Goal: Find specific page/section: Find specific page/section

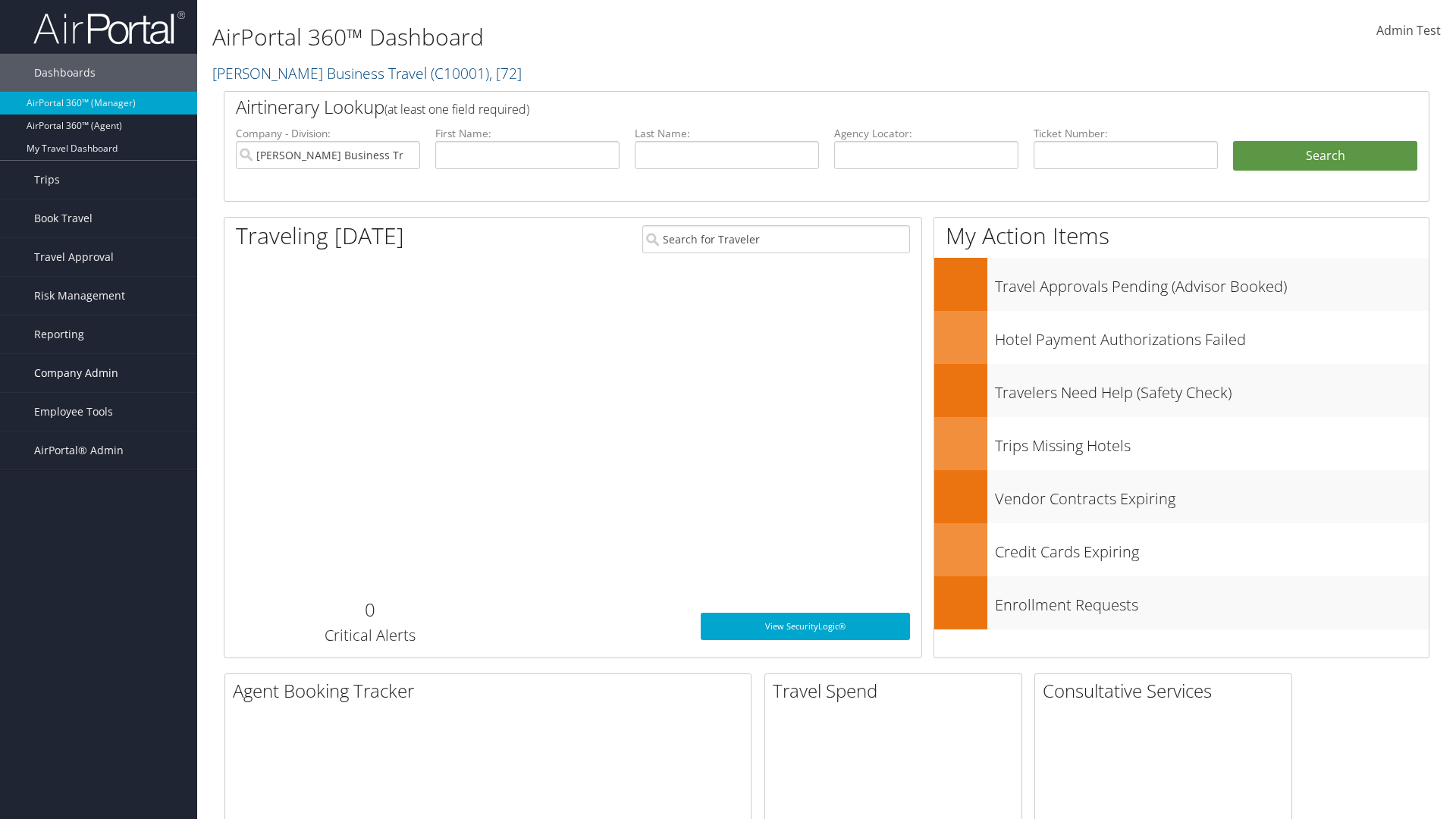
click at [98, 373] on span "Company Admin" at bounding box center [77, 373] width 84 height 38
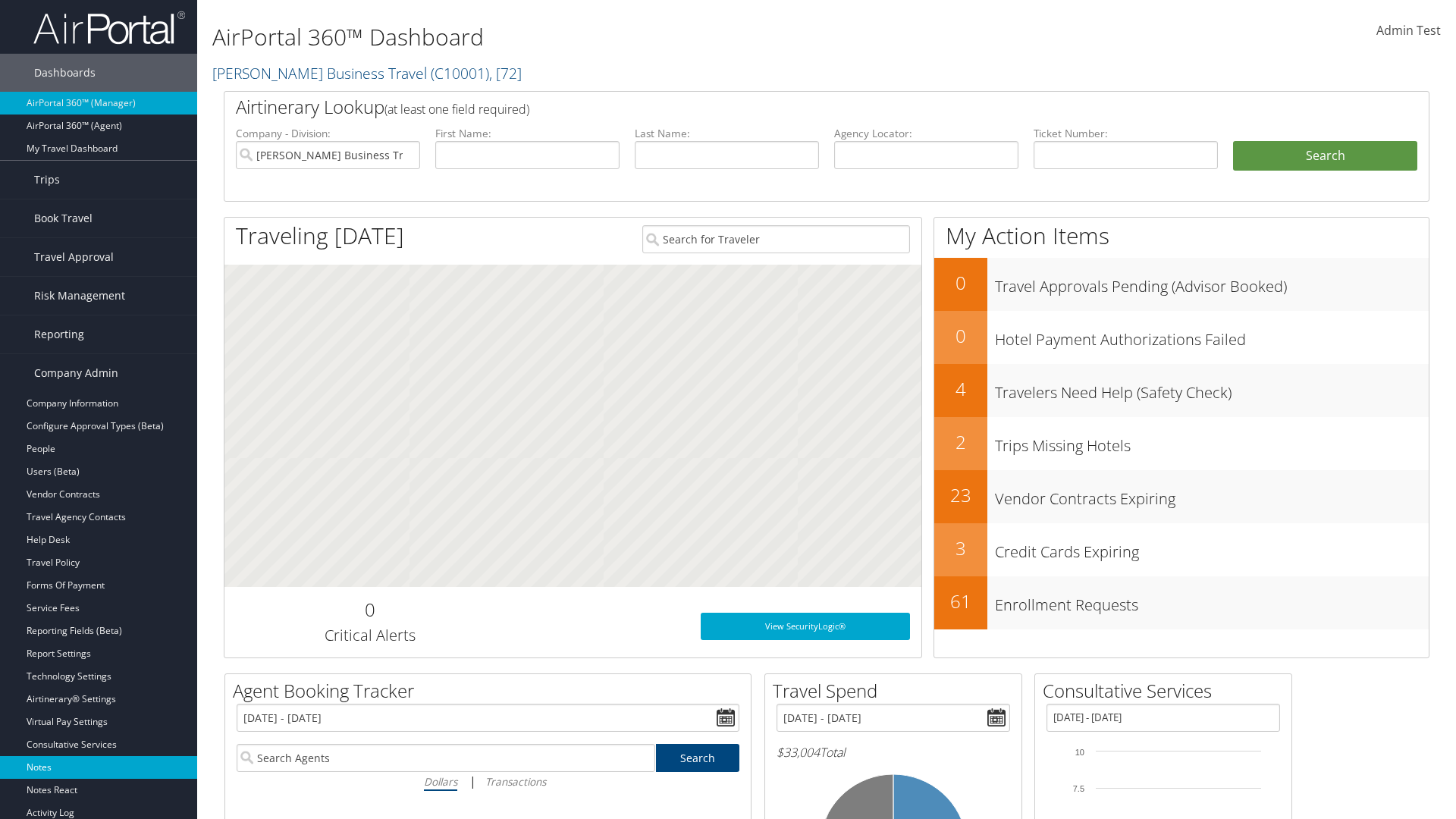
click at [98, 767] on link "Notes" at bounding box center [98, 767] width 197 height 23
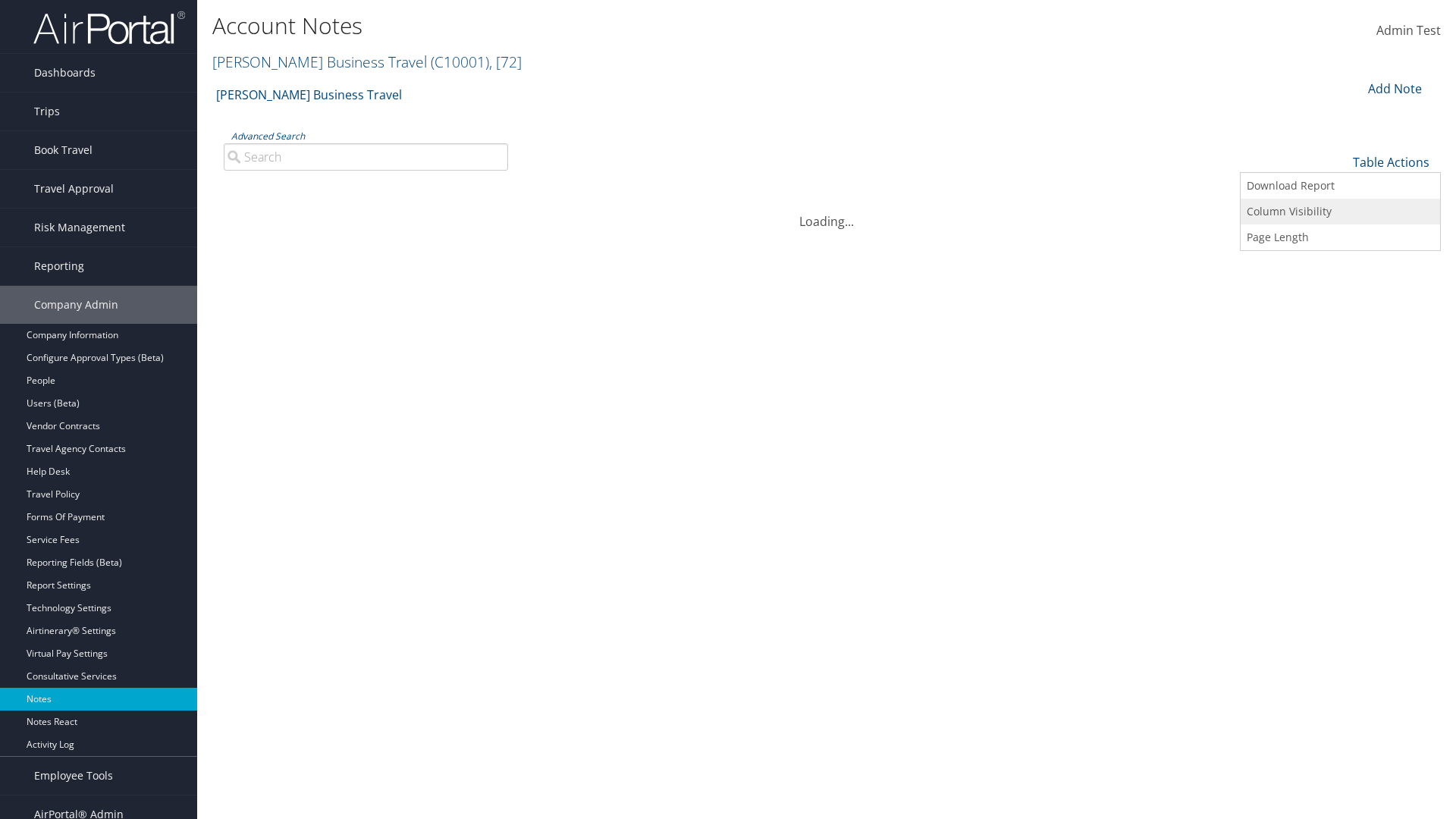
click at [1340, 211] on link "Column Visibility" at bounding box center [1339, 211] width 199 height 26
click at [1340, 186] on link "Date" at bounding box center [1339, 187] width 199 height 26
click at [1340, 212] on link "Author" at bounding box center [1339, 213] width 199 height 26
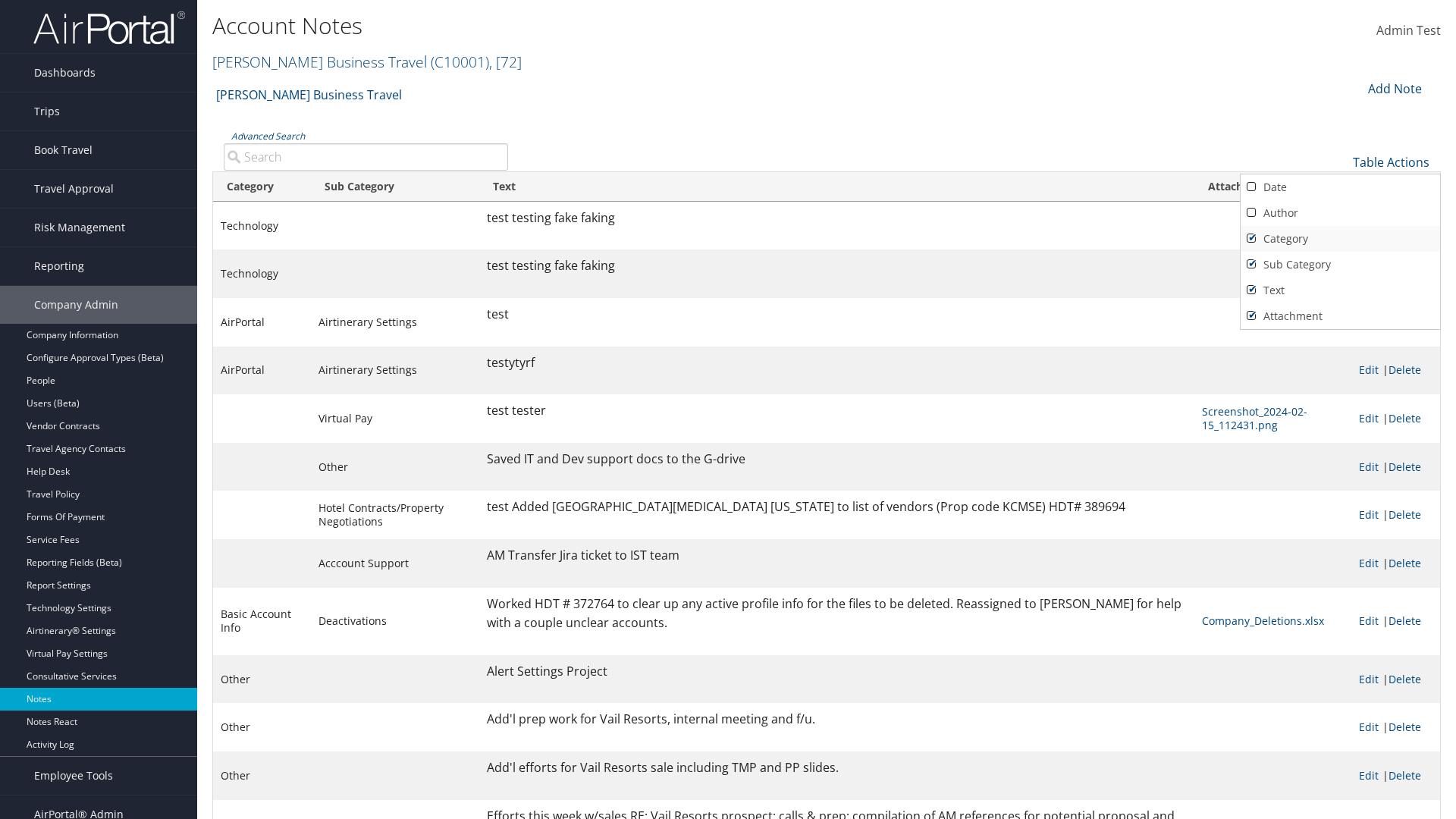
click at [1340, 238] on link "Category" at bounding box center [1339, 238] width 199 height 26
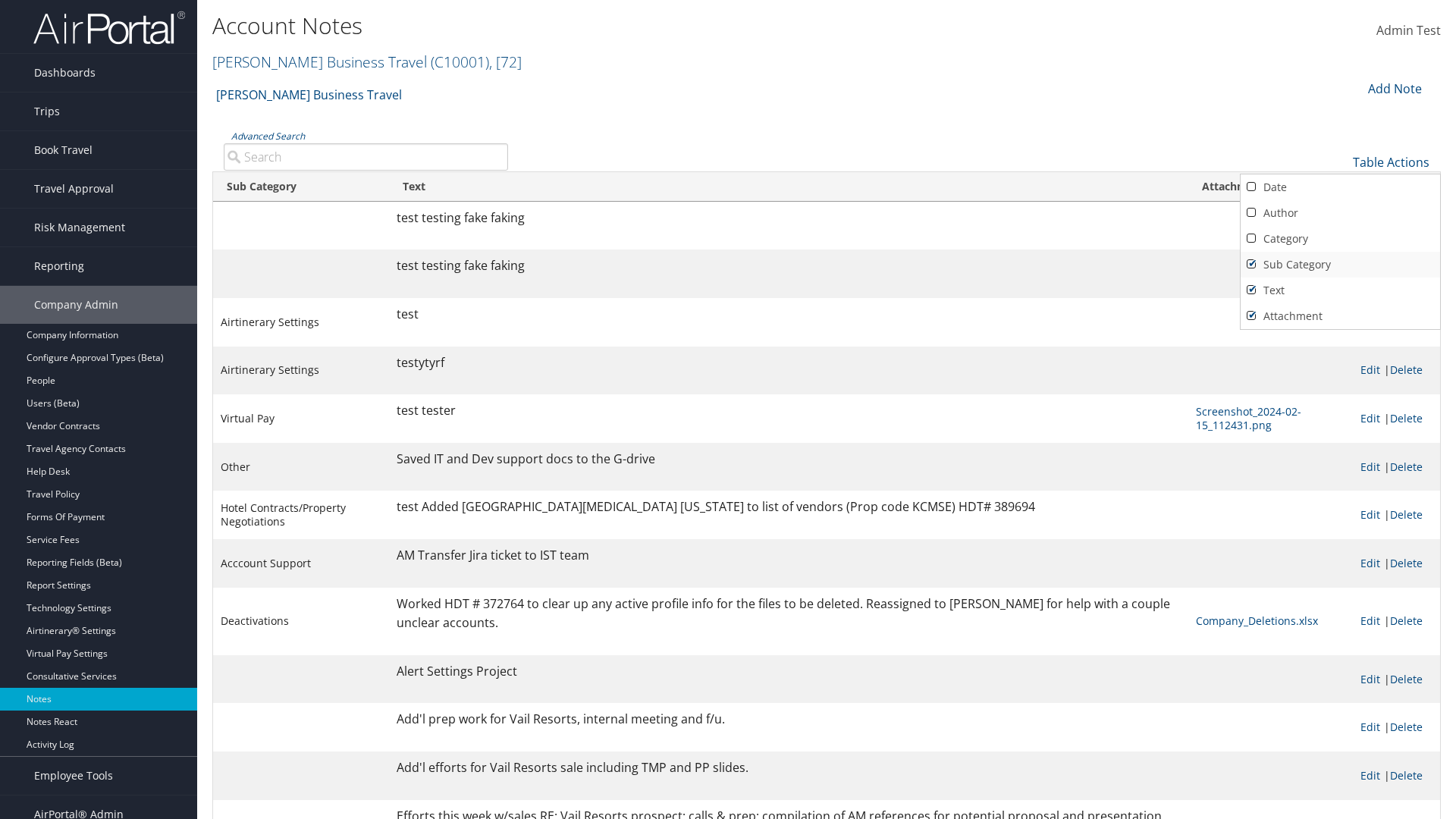
click at [1340, 264] on link "Sub Category" at bounding box center [1339, 265] width 199 height 26
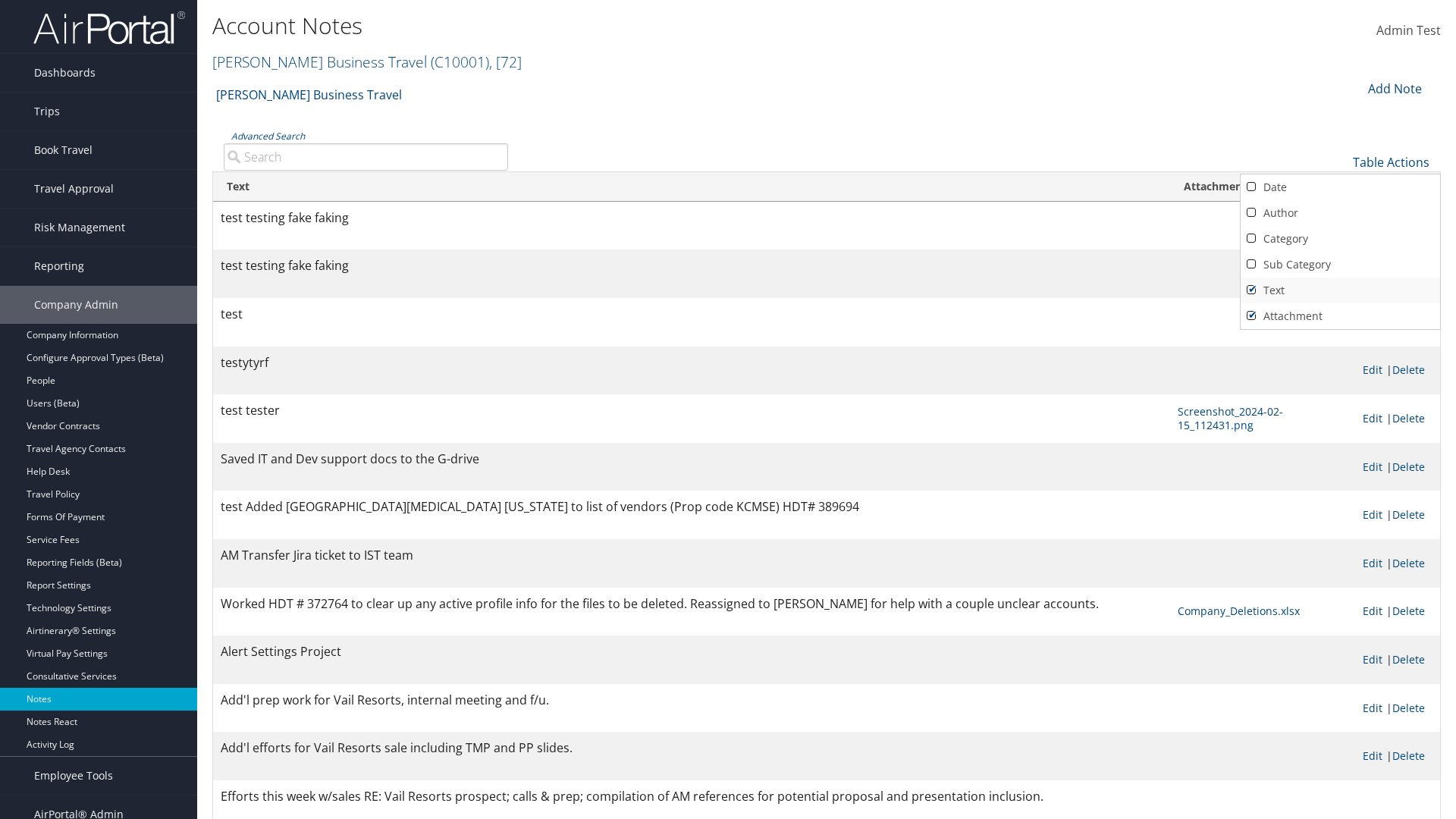
click at [1340, 289] on link "Text" at bounding box center [1339, 290] width 199 height 26
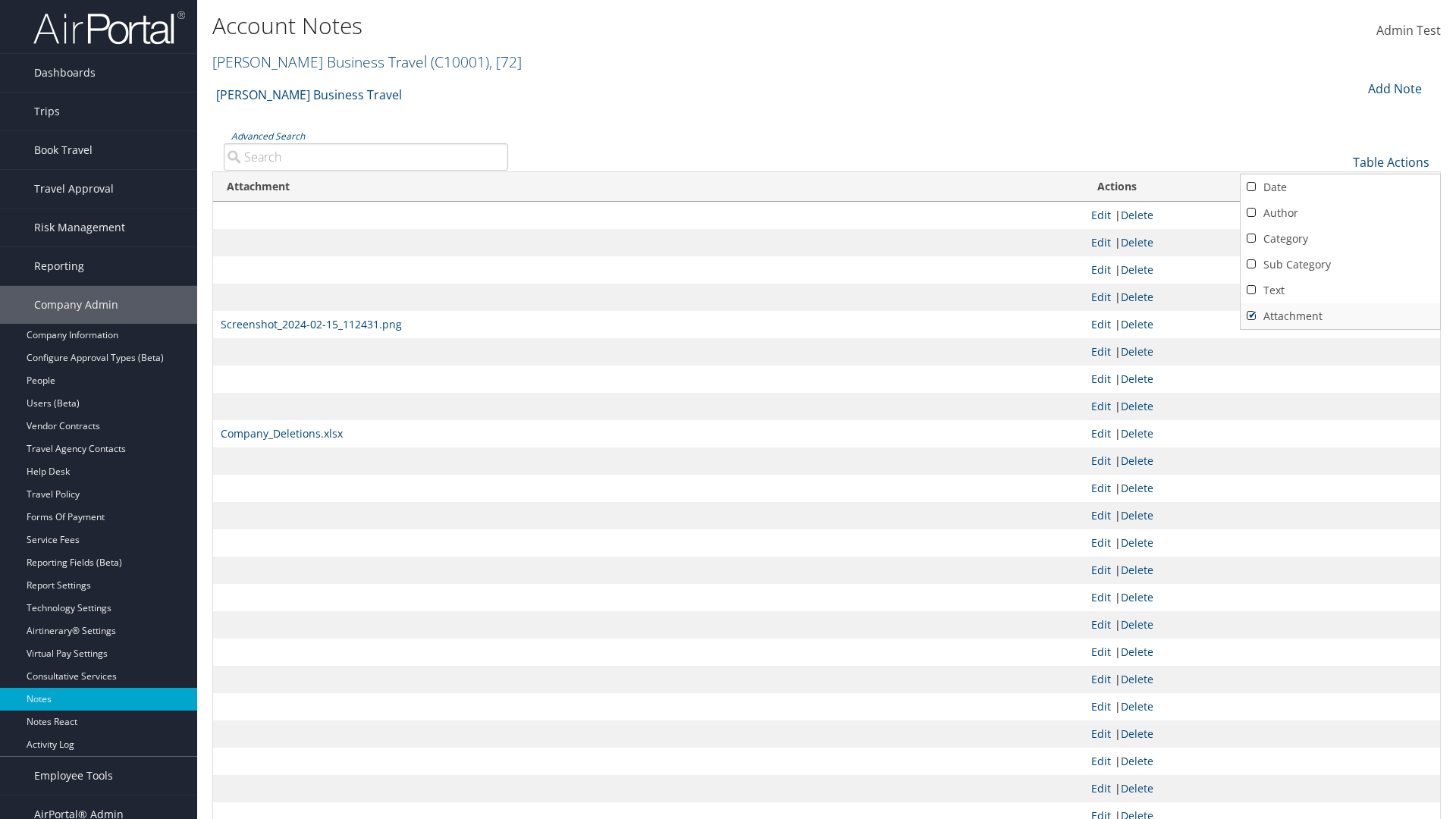
click at [1340, 316] on link "Attachment" at bounding box center [1339, 316] width 199 height 26
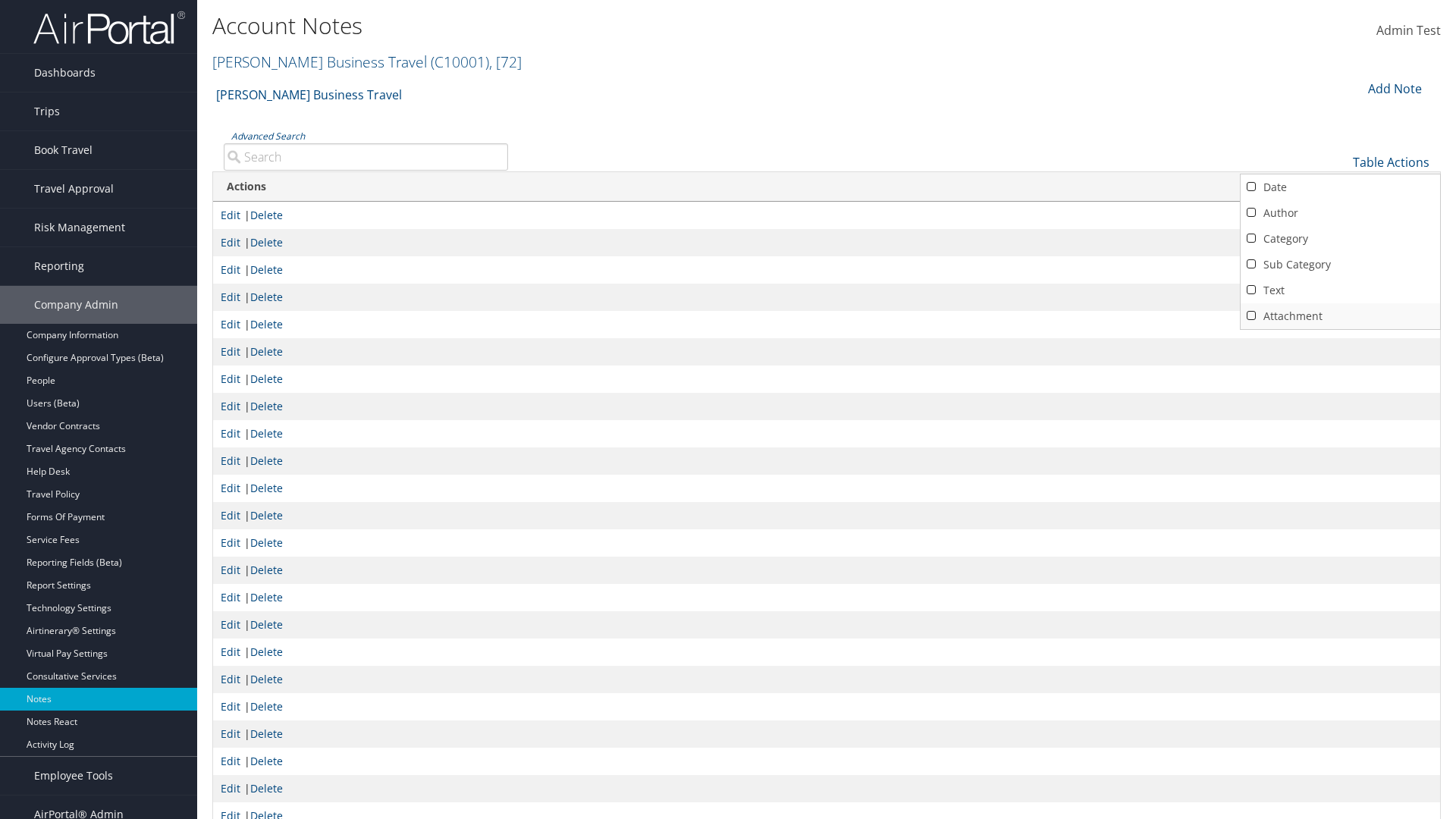
click at [1340, 316] on link "Attachment" at bounding box center [1339, 316] width 199 height 26
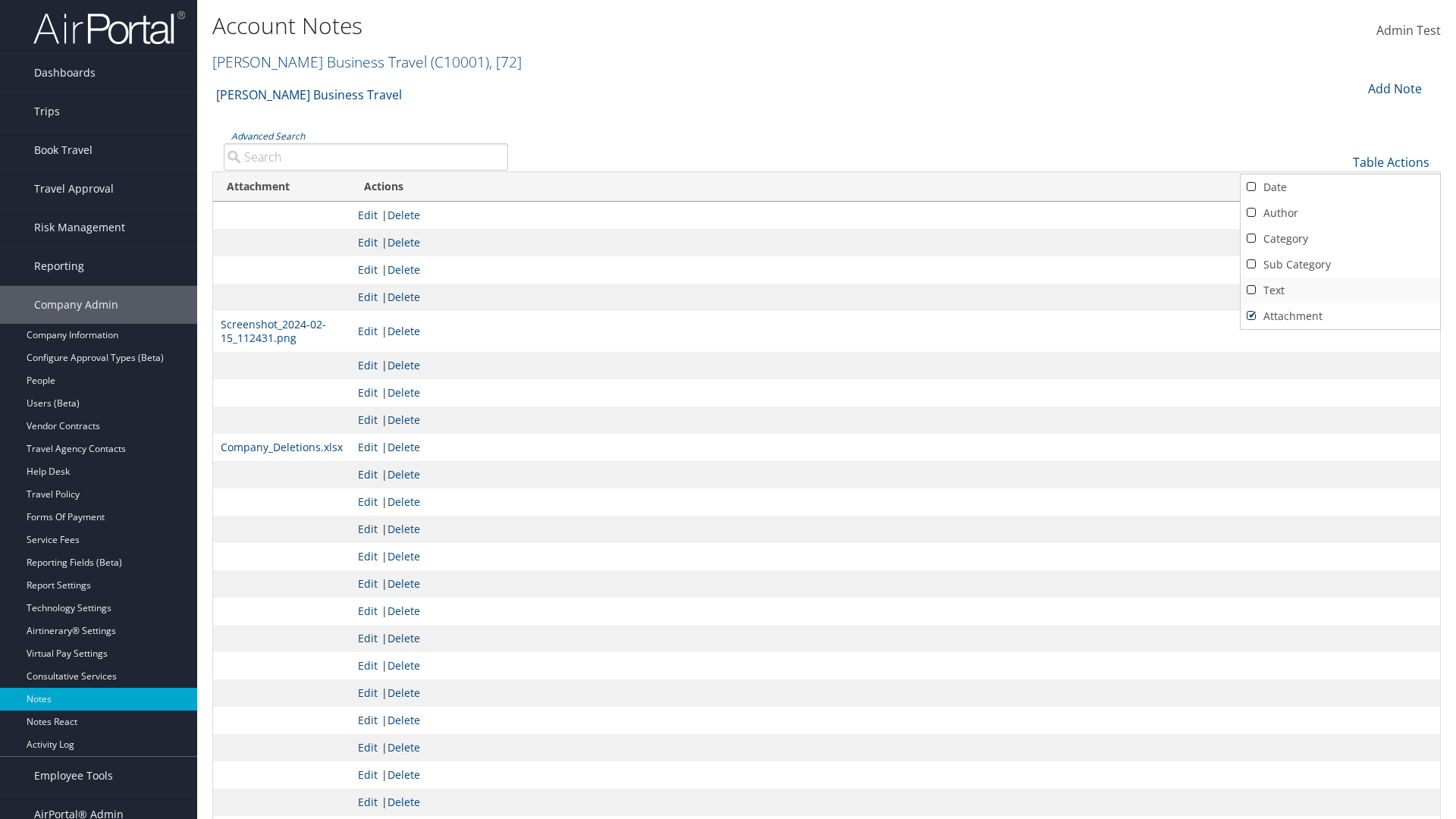
click at [1340, 289] on link "Text" at bounding box center [1339, 290] width 199 height 26
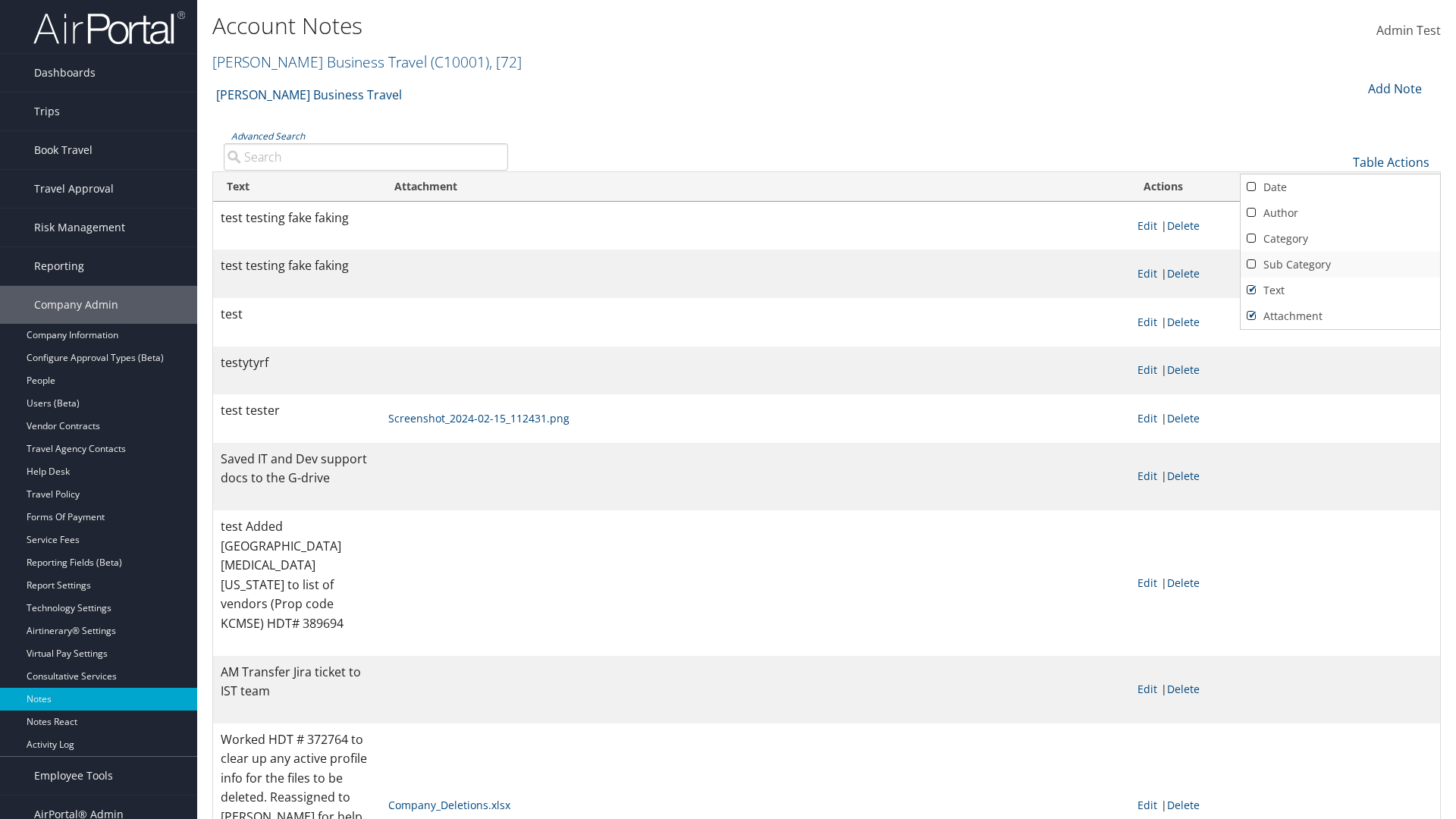
click at [1340, 264] on link "Sub Category" at bounding box center [1339, 265] width 199 height 26
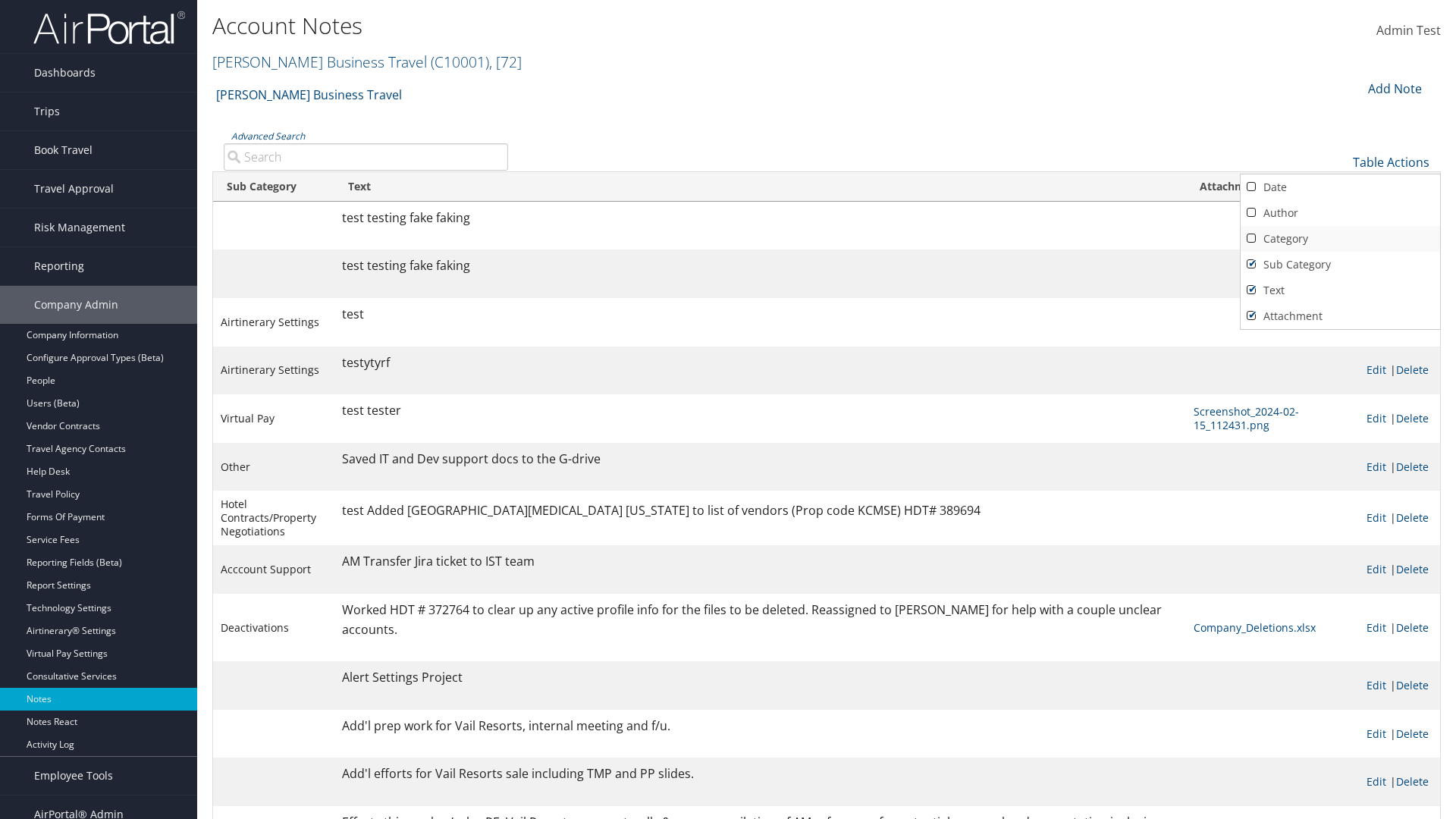
click at [1340, 238] on link "Category" at bounding box center [1339, 238] width 199 height 26
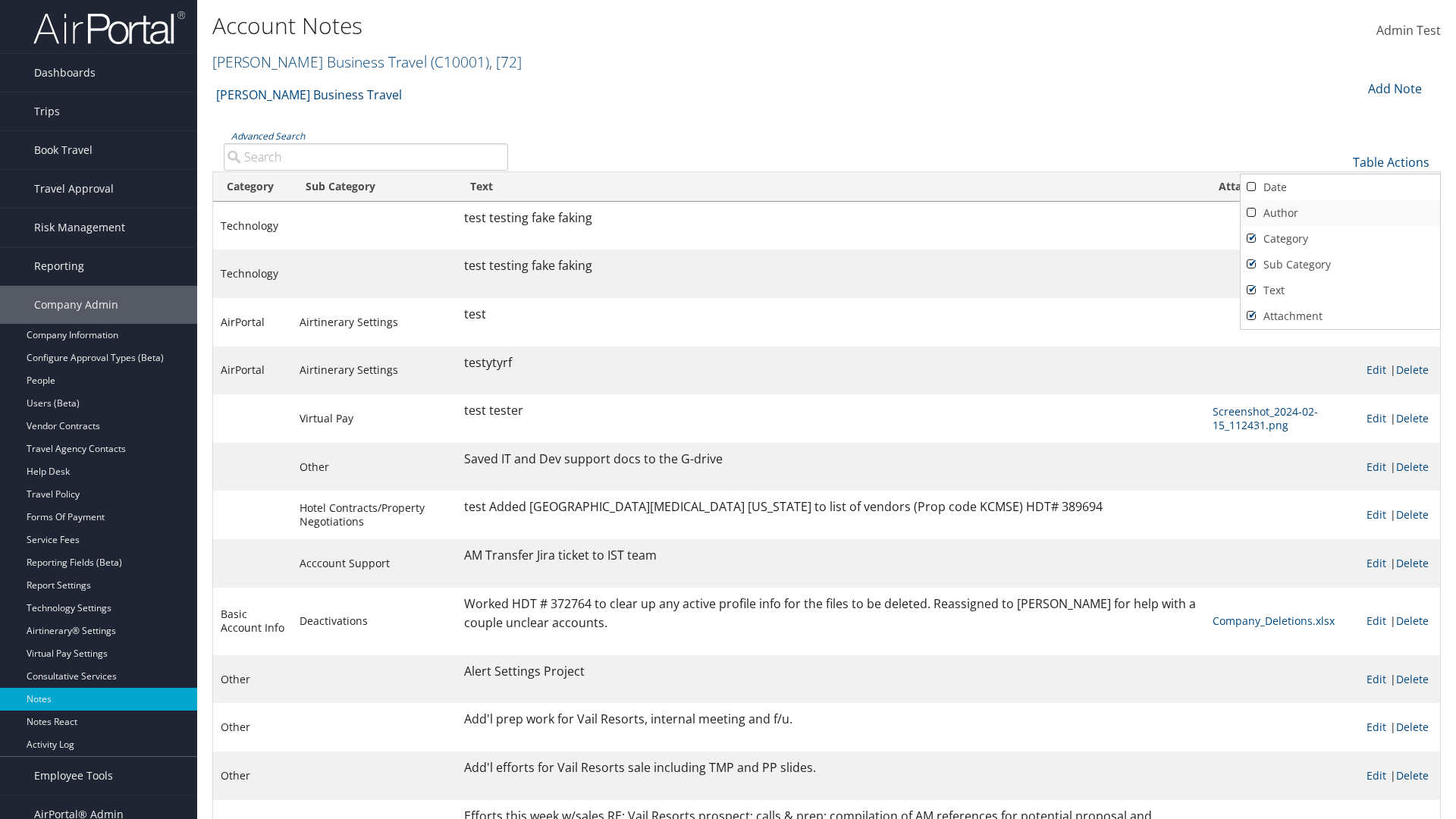
click at [1340, 212] on link "Author" at bounding box center [1339, 213] width 199 height 26
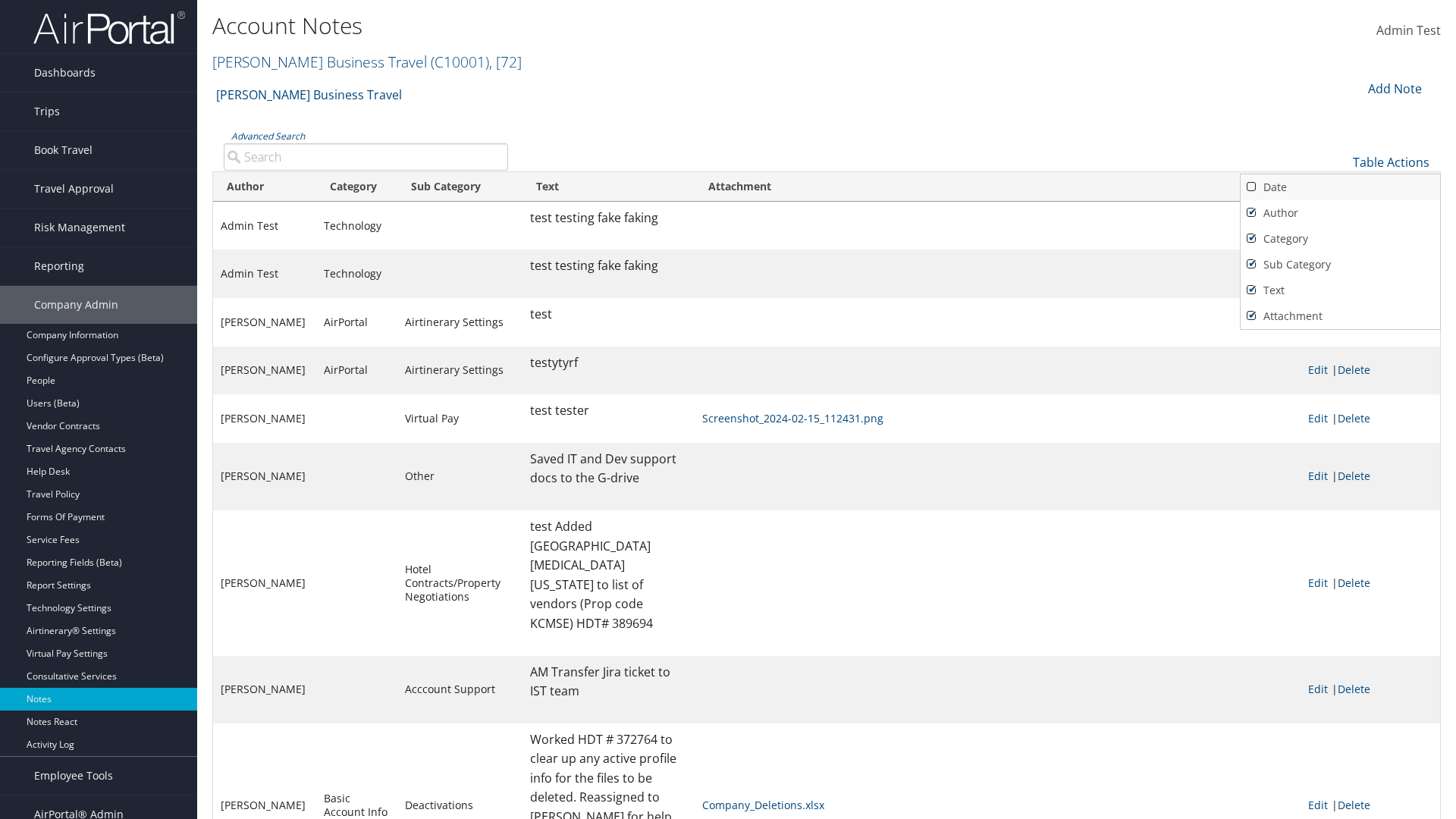
click at [1340, 186] on link "Date" at bounding box center [1339, 187] width 199 height 26
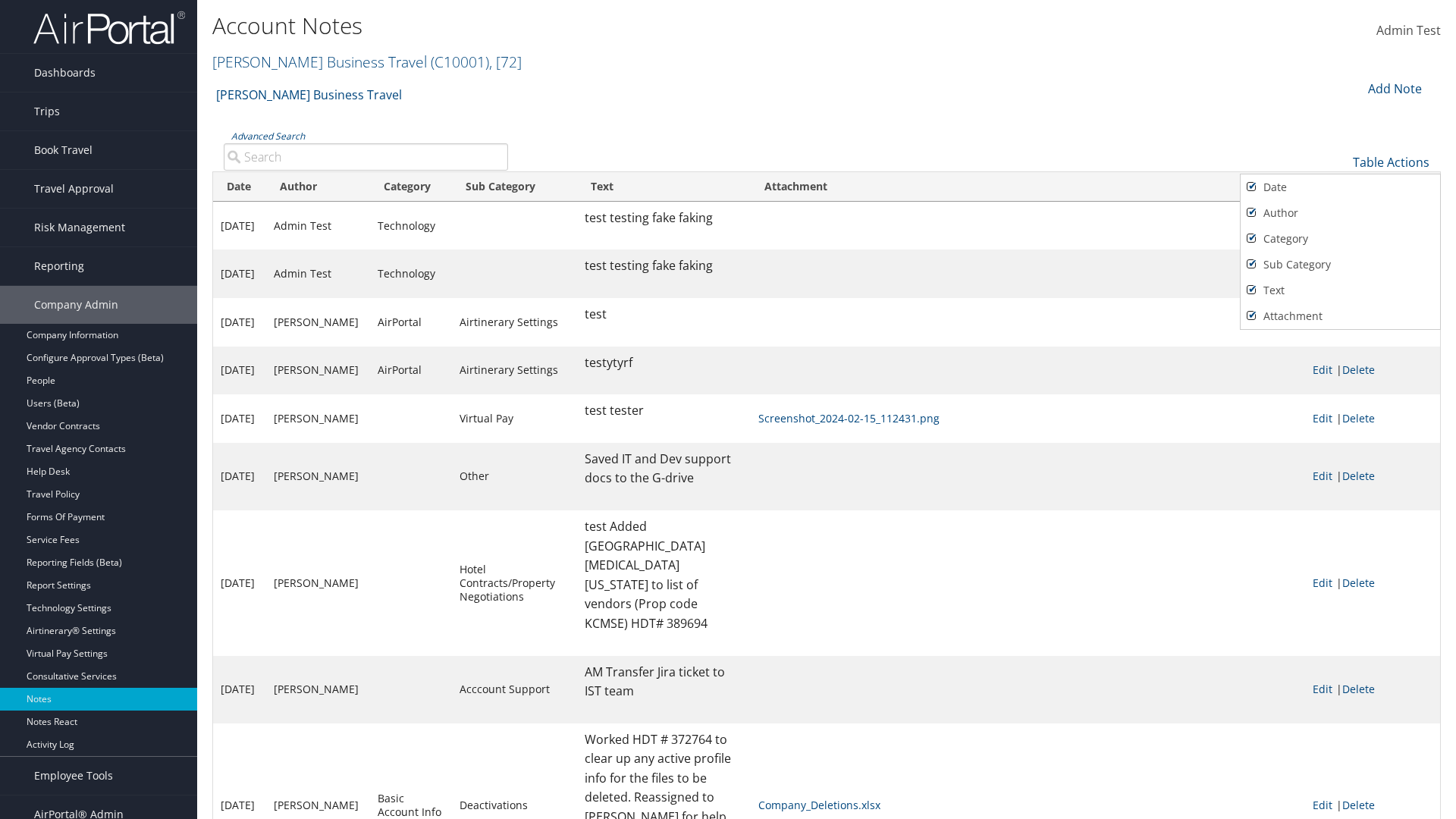
click at [728, 409] on div at bounding box center [728, 409] width 1456 height 819
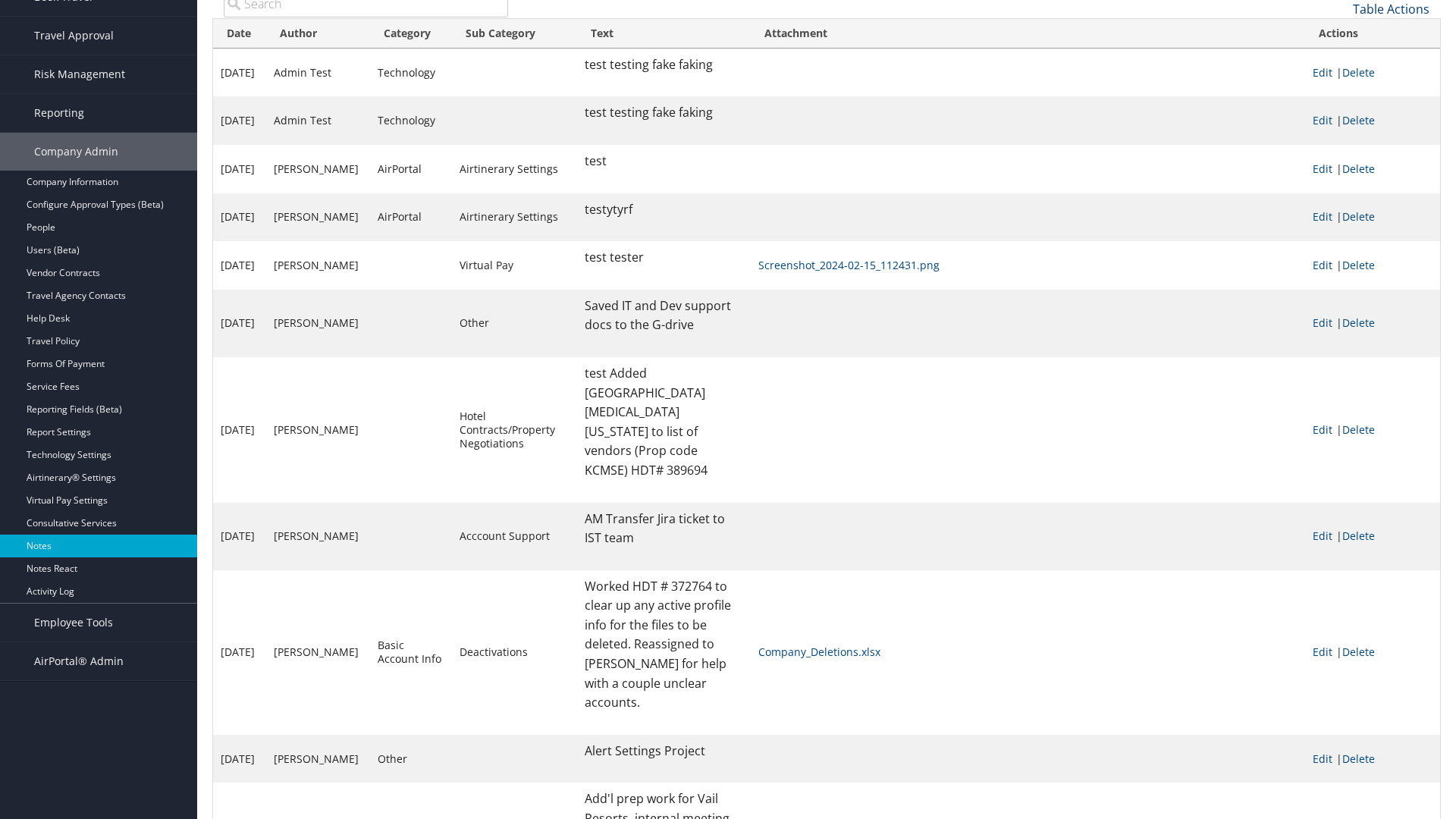
click at [1390, 9] on link "Table Actions" at bounding box center [1391, 9] width 77 height 17
click at [1340, 33] on link "10" at bounding box center [1339, 34] width 199 height 26
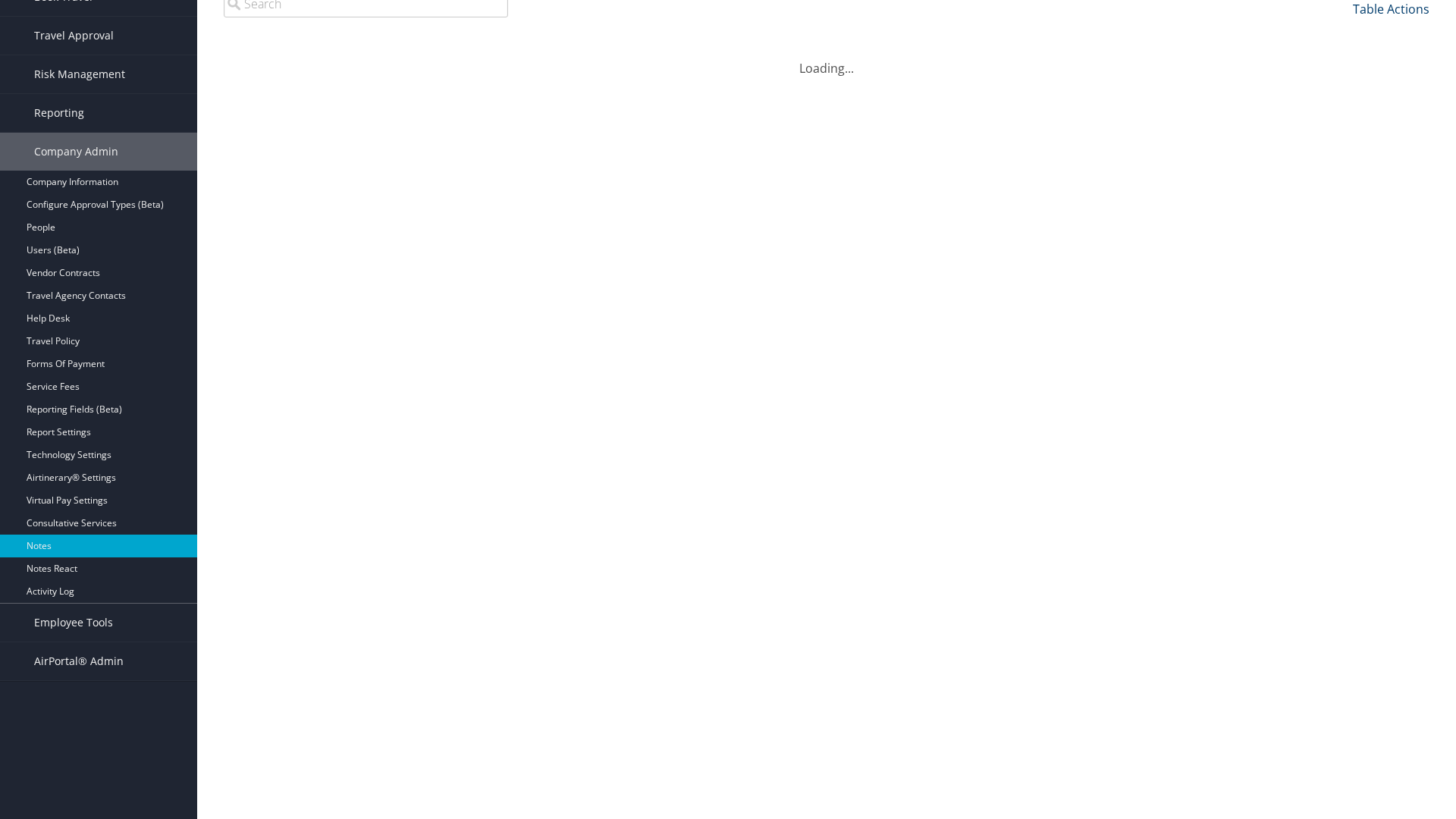
click at [1390, 18] on link "Table Actions" at bounding box center [1391, 9] width 77 height 17
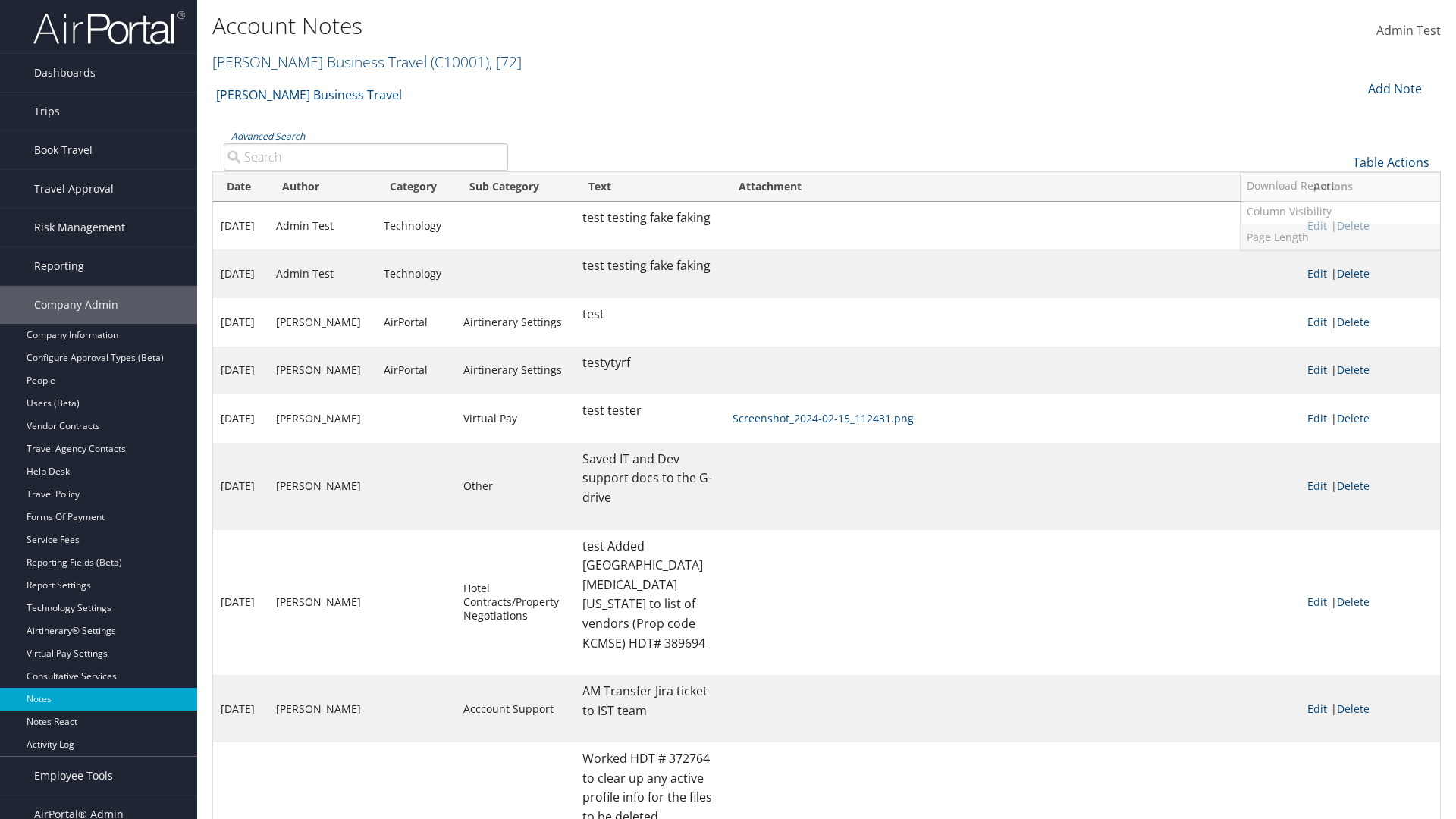
click at [1340, 236] on link "Page Length" at bounding box center [1339, 237] width 199 height 26
click at [1340, 212] on link "25" at bounding box center [1339, 213] width 199 height 26
